Goal: Use online tool/utility: Utilize a website feature to perform a specific function

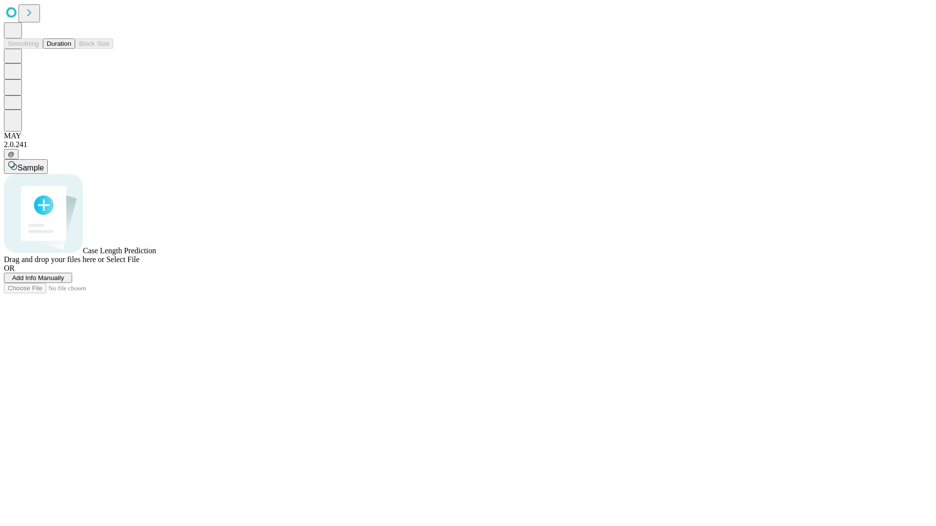
click at [139, 264] on span "Select File" at bounding box center [122, 259] width 33 height 8
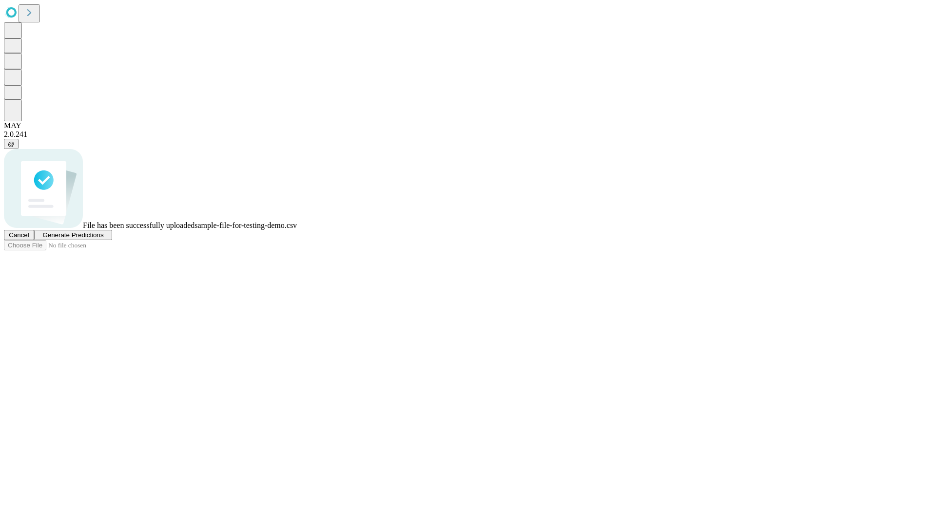
click at [103, 239] on span "Generate Predictions" at bounding box center [72, 234] width 61 height 7
